Goal: Transaction & Acquisition: Download file/media

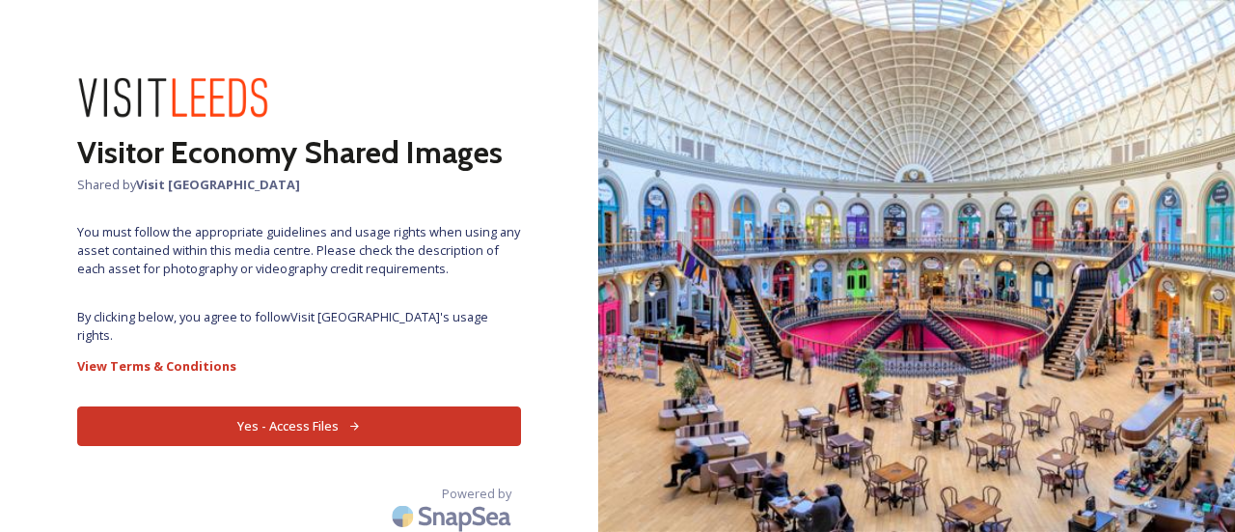
click at [373, 406] on button "Yes - Access Files" at bounding box center [299, 426] width 444 height 40
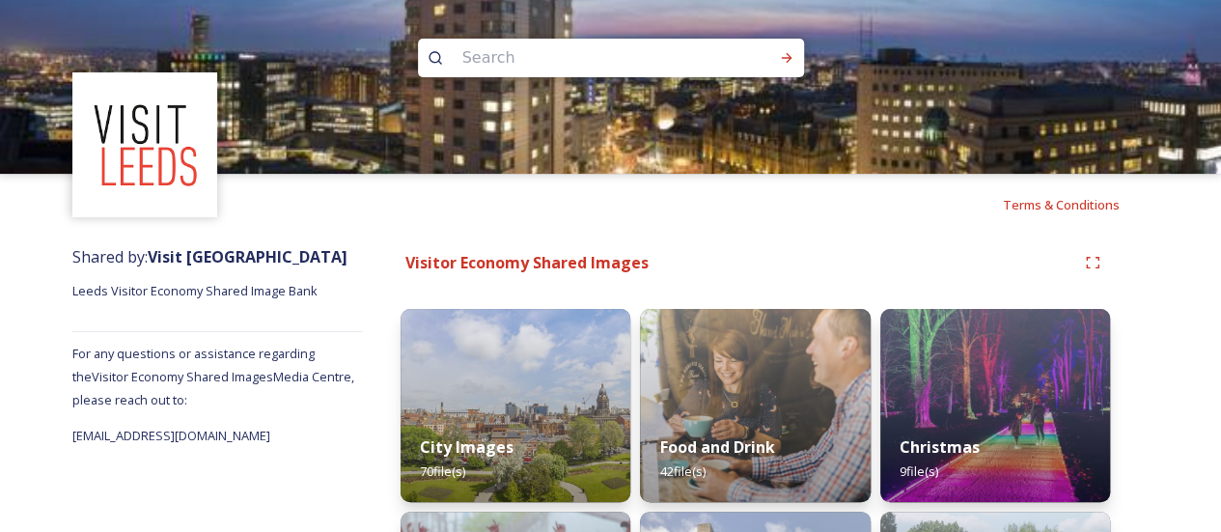
click at [531, 54] on input at bounding box center [585, 58] width 264 height 42
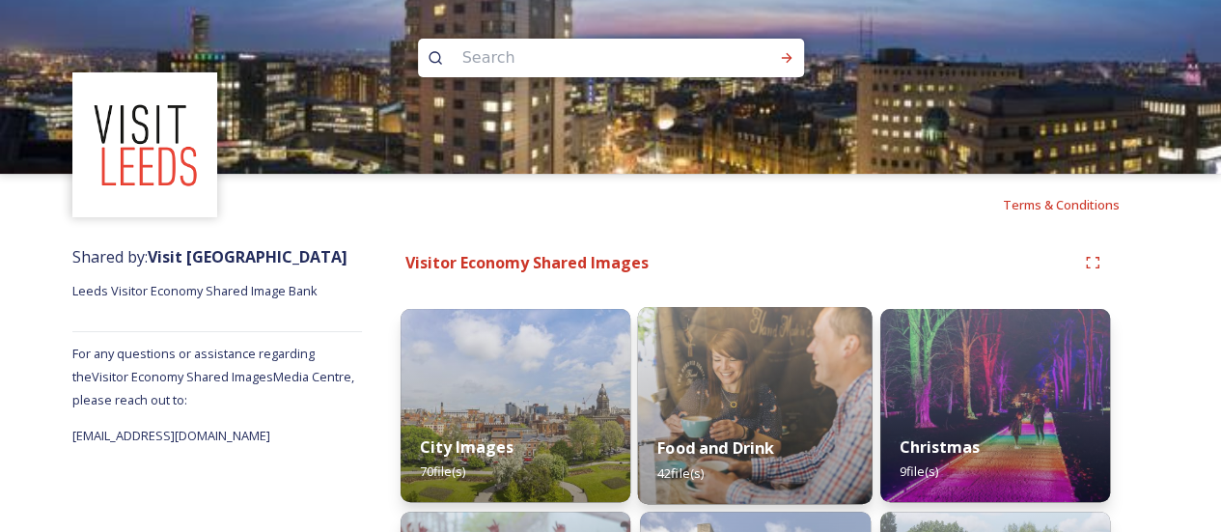
click at [773, 402] on img at bounding box center [755, 405] width 235 height 197
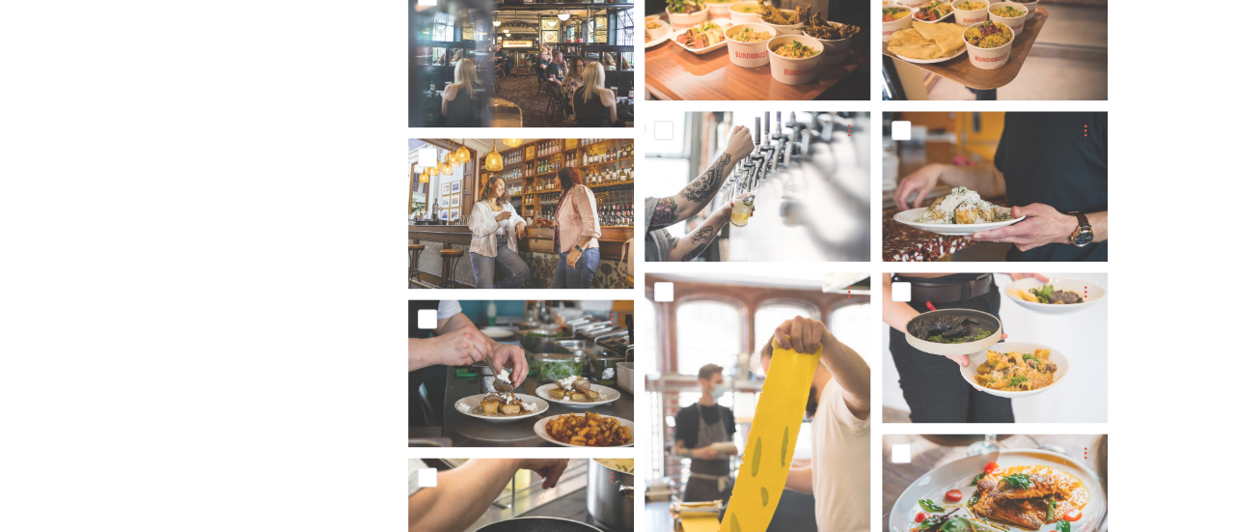
scroll to position [1129, 0]
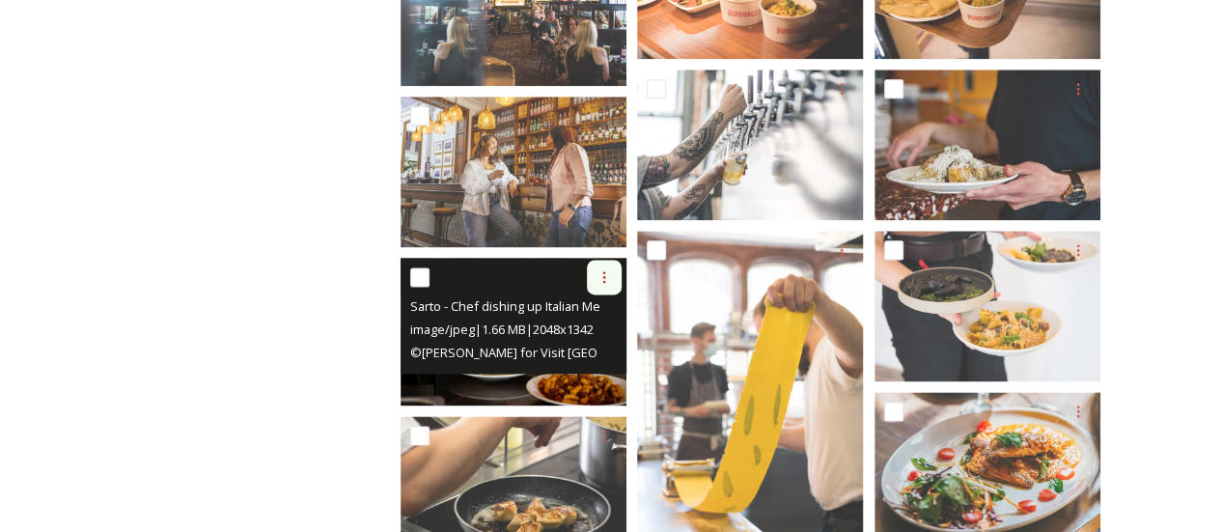
click at [600, 279] on icon at bounding box center [603, 276] width 15 height 15
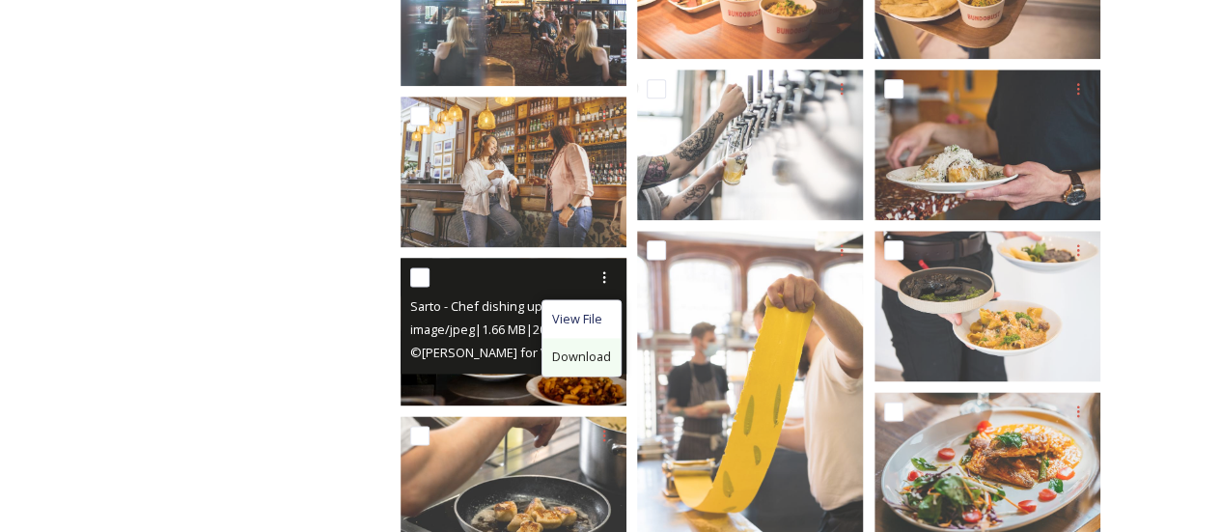
click at [573, 358] on span "Download" at bounding box center [581, 356] width 59 height 18
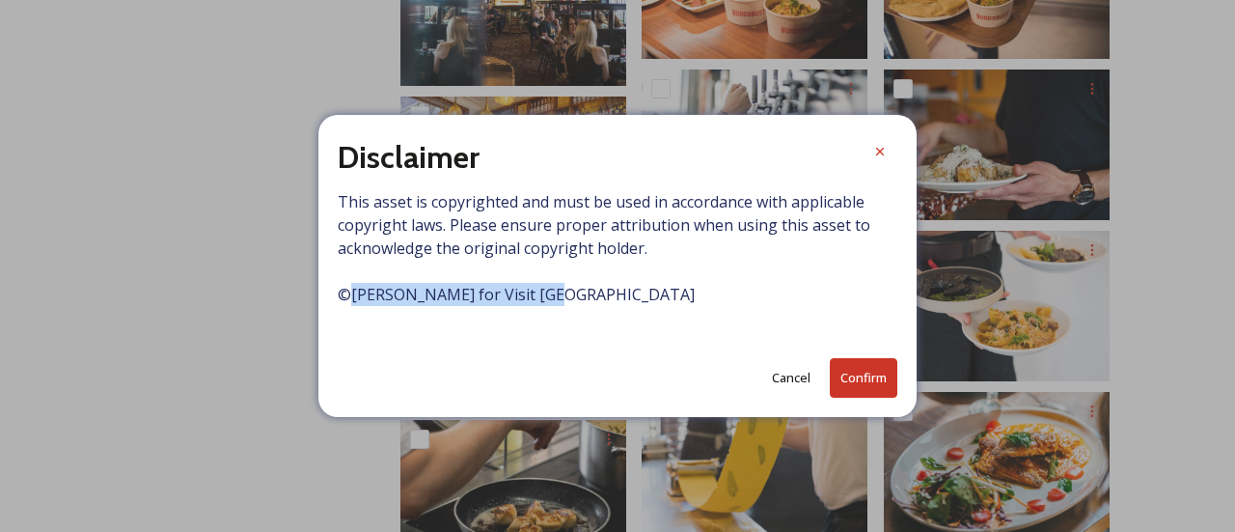
drag, startPoint x: 568, startPoint y: 293, endPoint x: 349, endPoint y: 296, distance: 218.2
click at [349, 296] on span "This asset is copyrighted and must be used in accordance with applicable copyri…" at bounding box center [618, 259] width 560 height 139
copy span "[PERSON_NAME] for Visit [GEOGRAPHIC_DATA]"
click at [873, 381] on button "Confirm" at bounding box center [864, 378] width 68 height 40
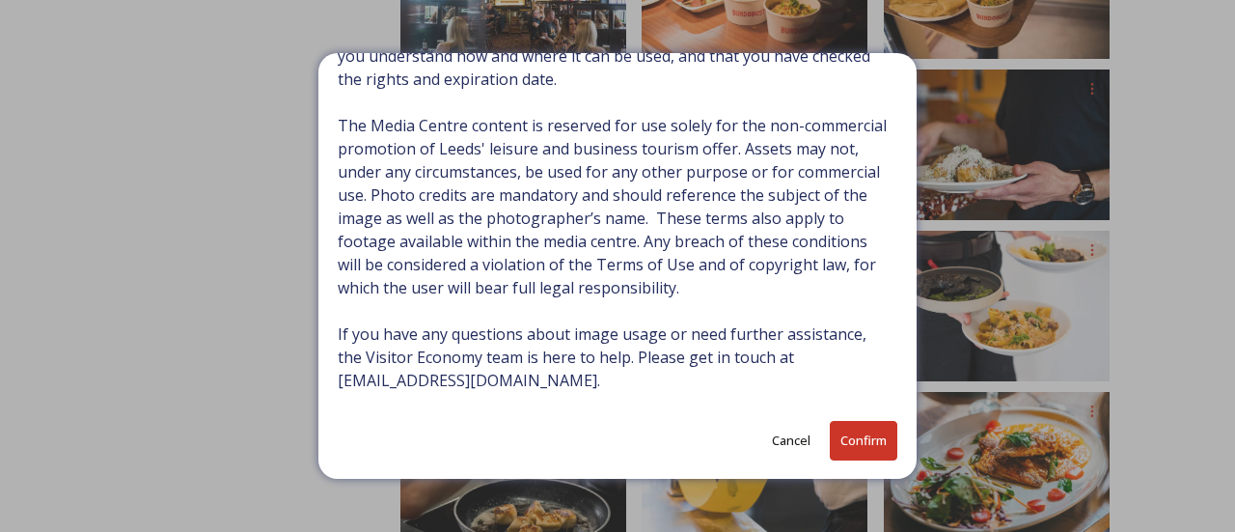
click at [853, 433] on button "Confirm" at bounding box center [864, 441] width 68 height 40
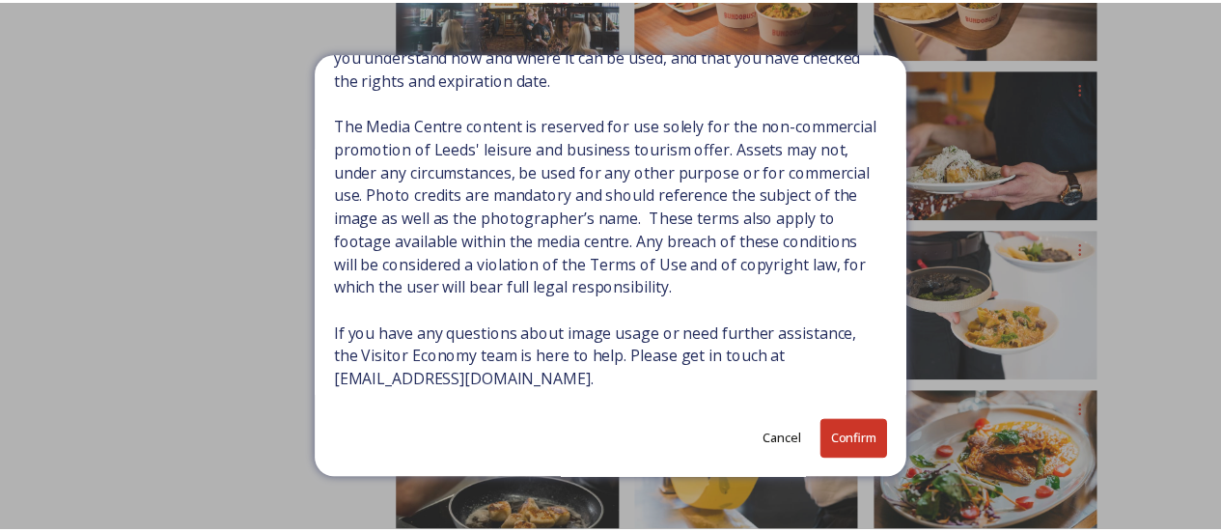
scroll to position [153, 0]
